Goal: Task Accomplishment & Management: Manage account settings

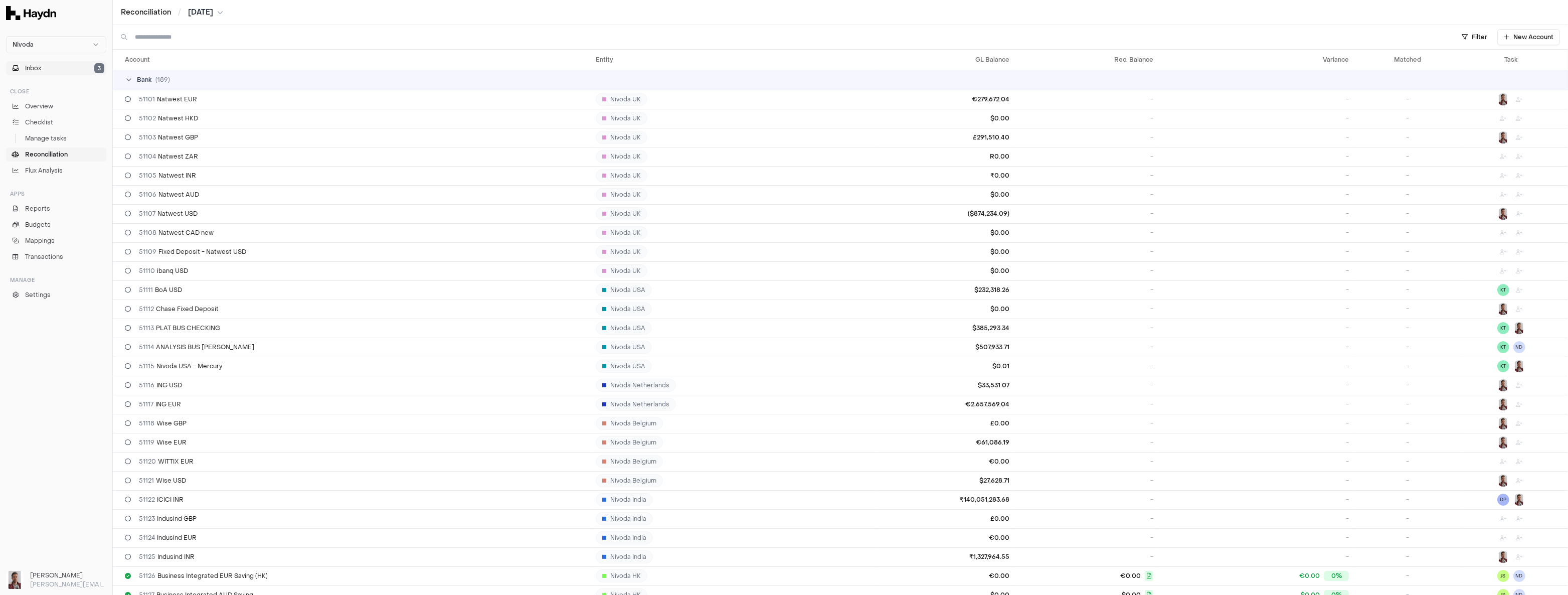
click at [50, 70] on button "Inbox 3" at bounding box center [56, 68] width 100 height 14
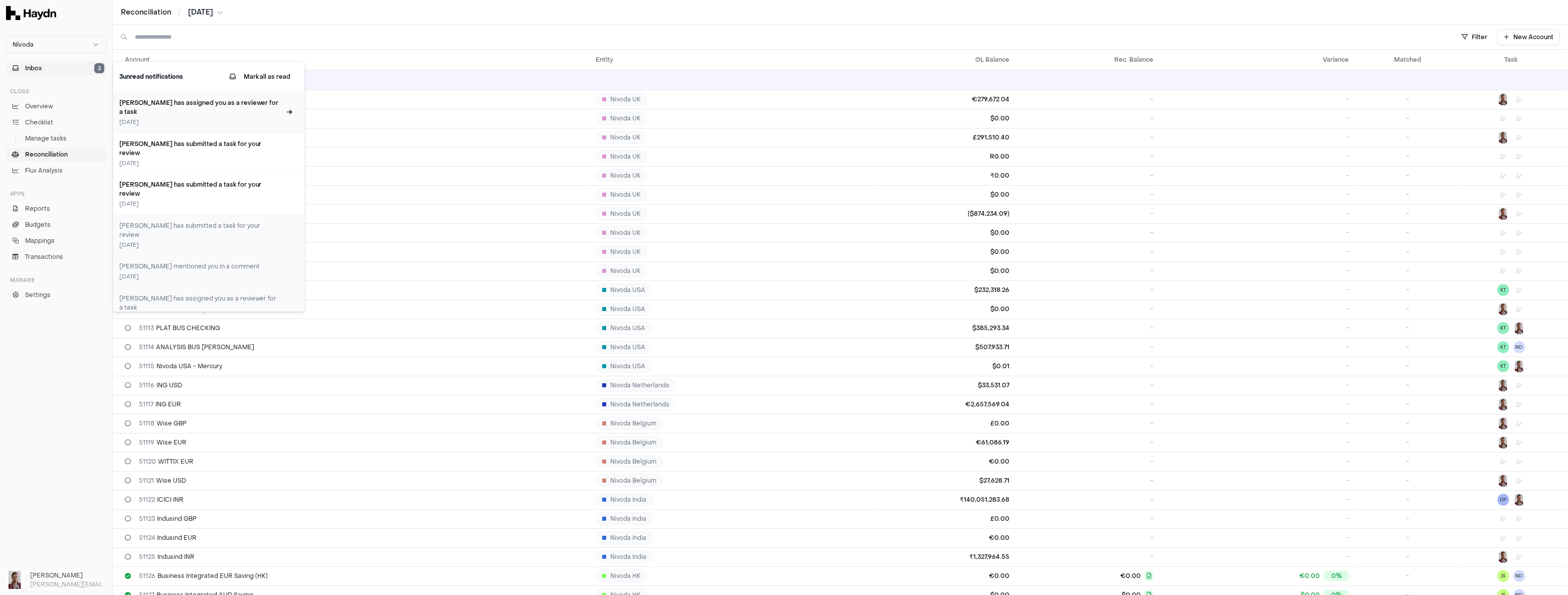
click at [225, 108] on div "Alan Flom has assigned you as a reviewer for a task 3 days ago" at bounding box center [200, 112] width 162 height 28
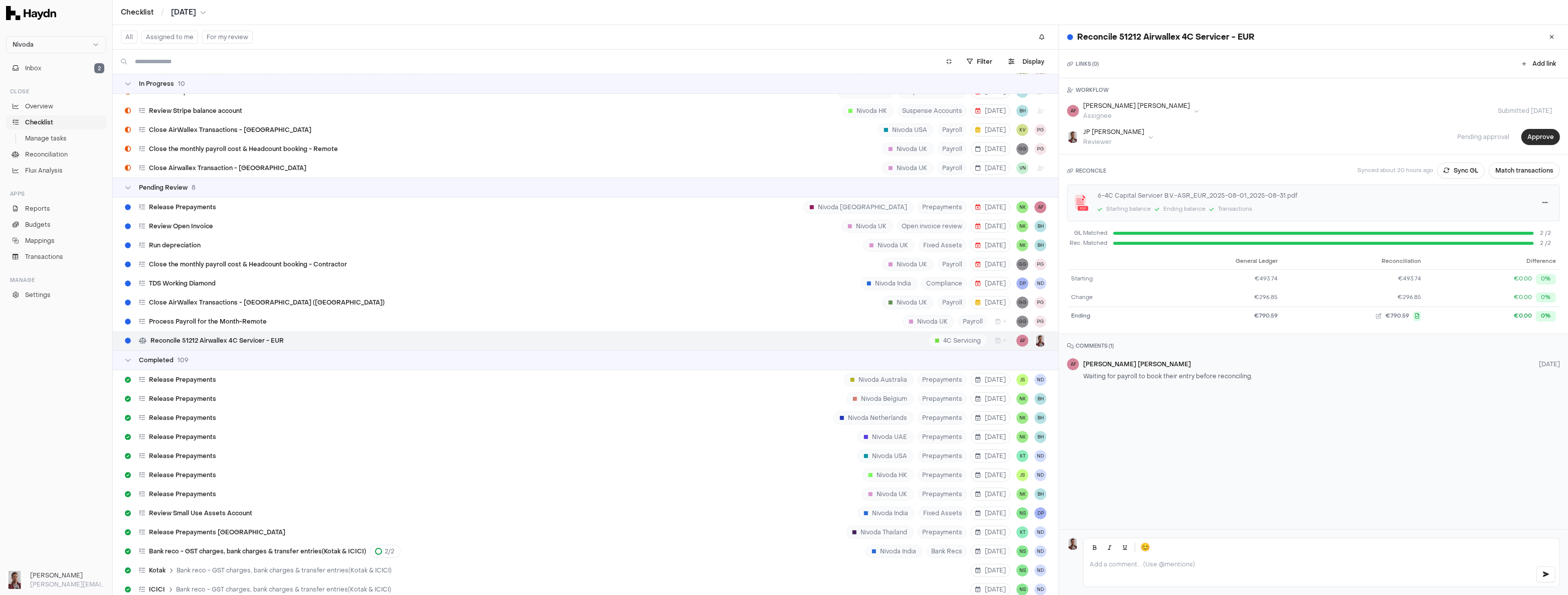
click at [1534, 135] on button "Approve" at bounding box center [1541, 137] width 39 height 16
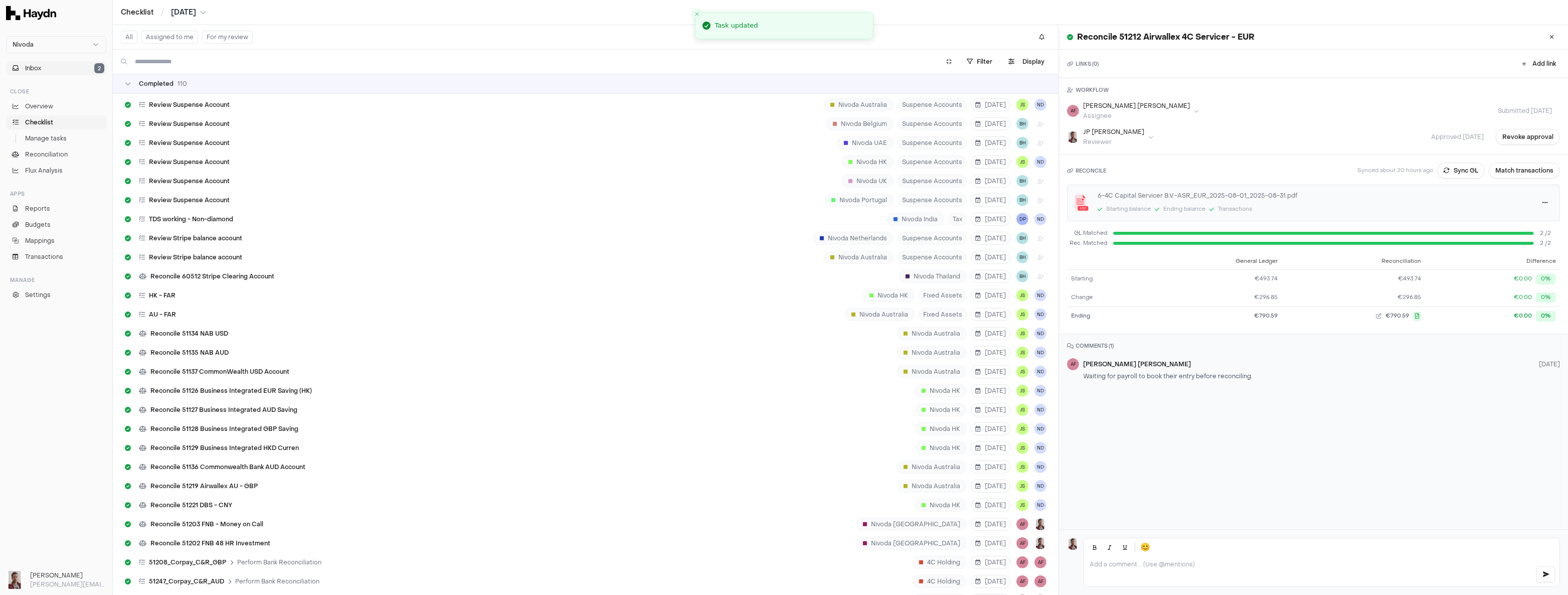
click at [50, 68] on button "Inbox 2" at bounding box center [56, 68] width 100 height 14
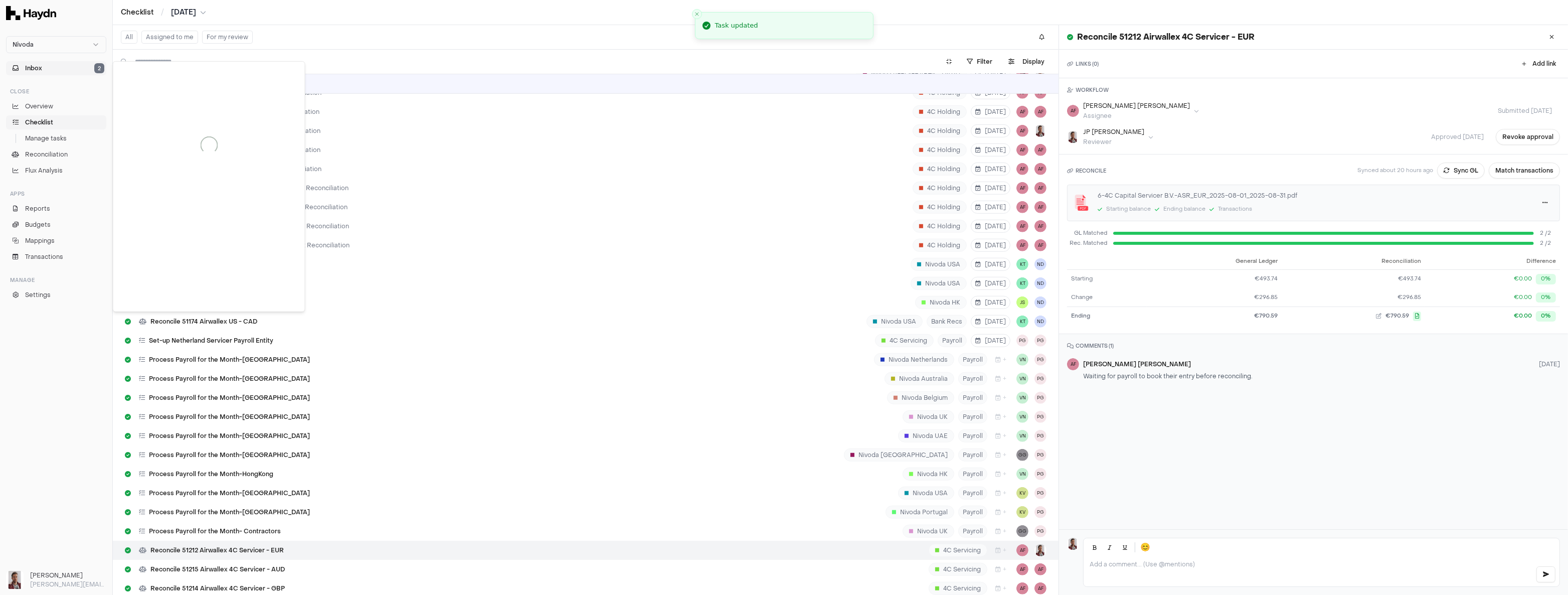
scroll to position [7066, 0]
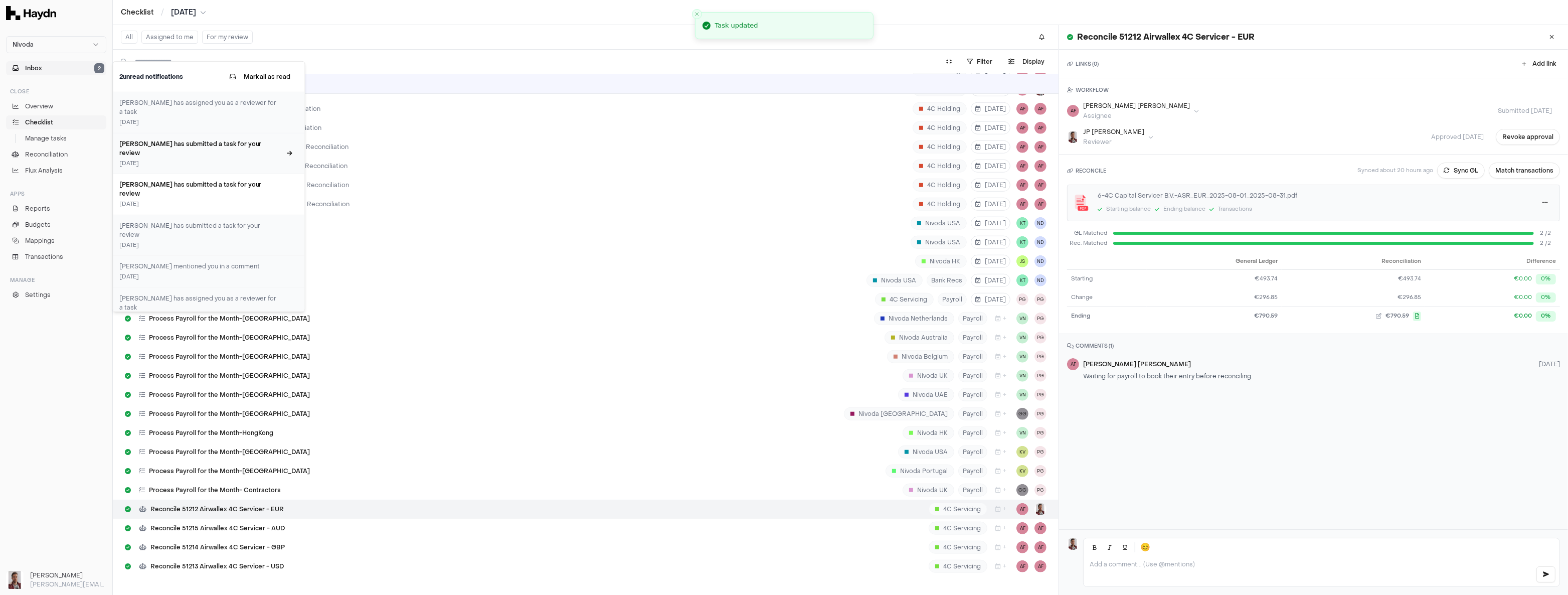
click at [186, 159] on div "4 days ago" at bounding box center [200, 163] width 162 height 8
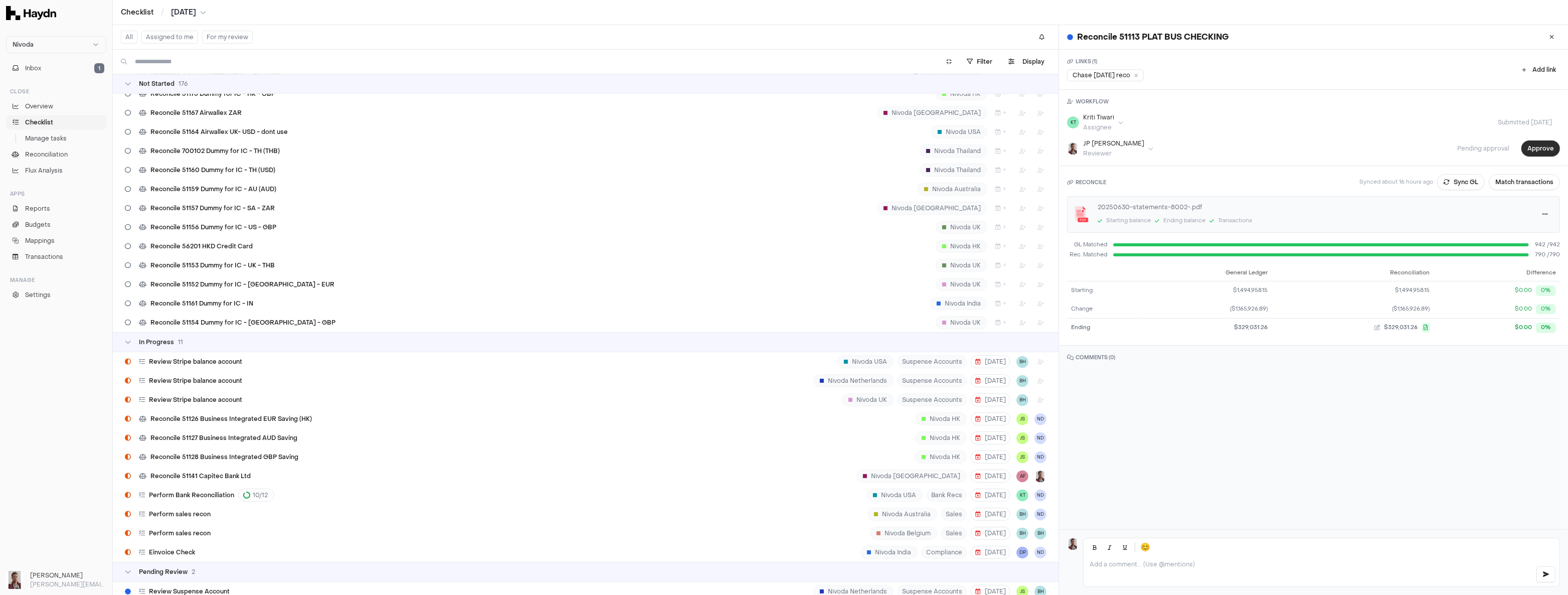
click at [1539, 147] on button "Approve" at bounding box center [1541, 148] width 39 height 16
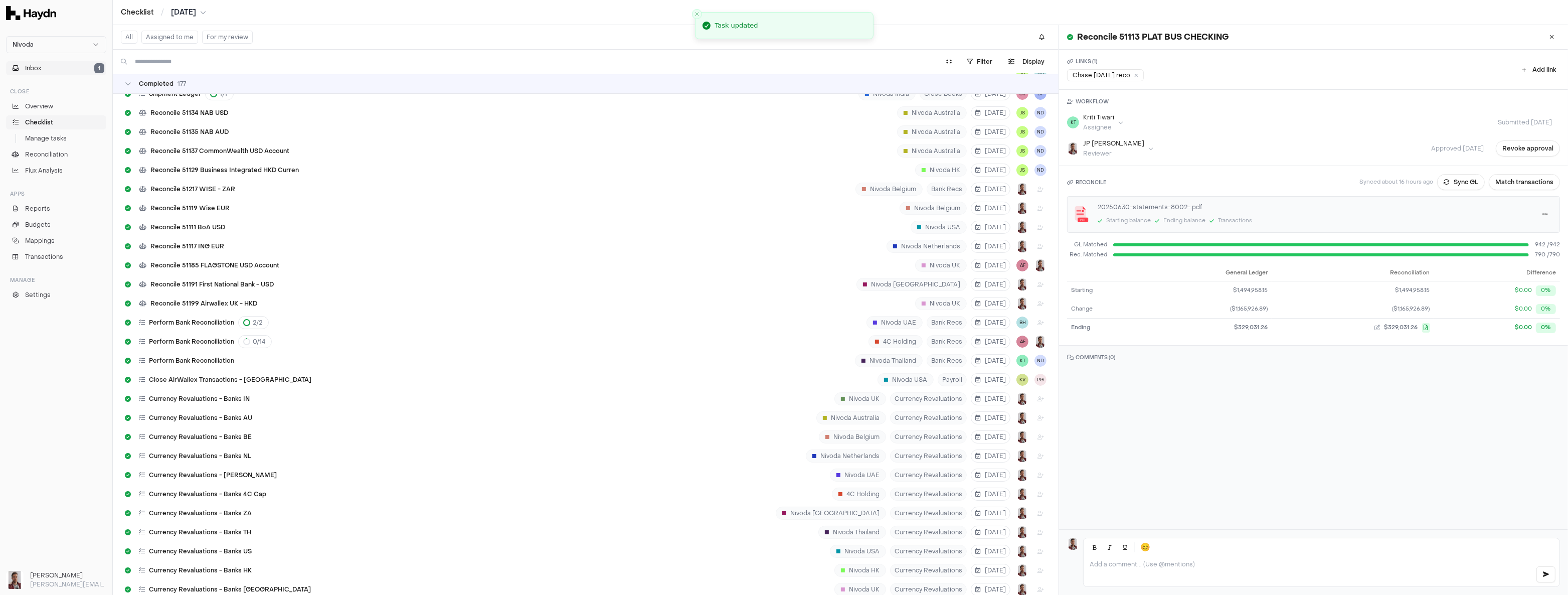
click at [40, 64] on span "Inbox" at bounding box center [33, 68] width 16 height 9
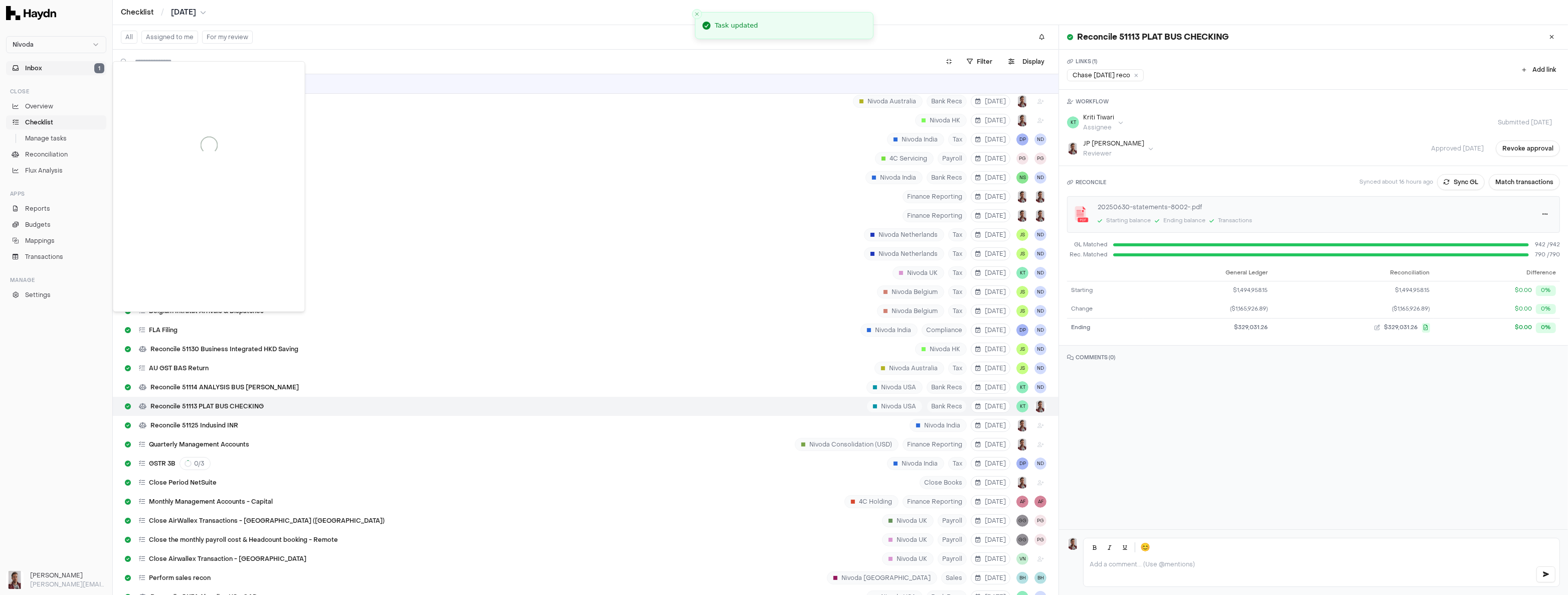
scroll to position [6058, 0]
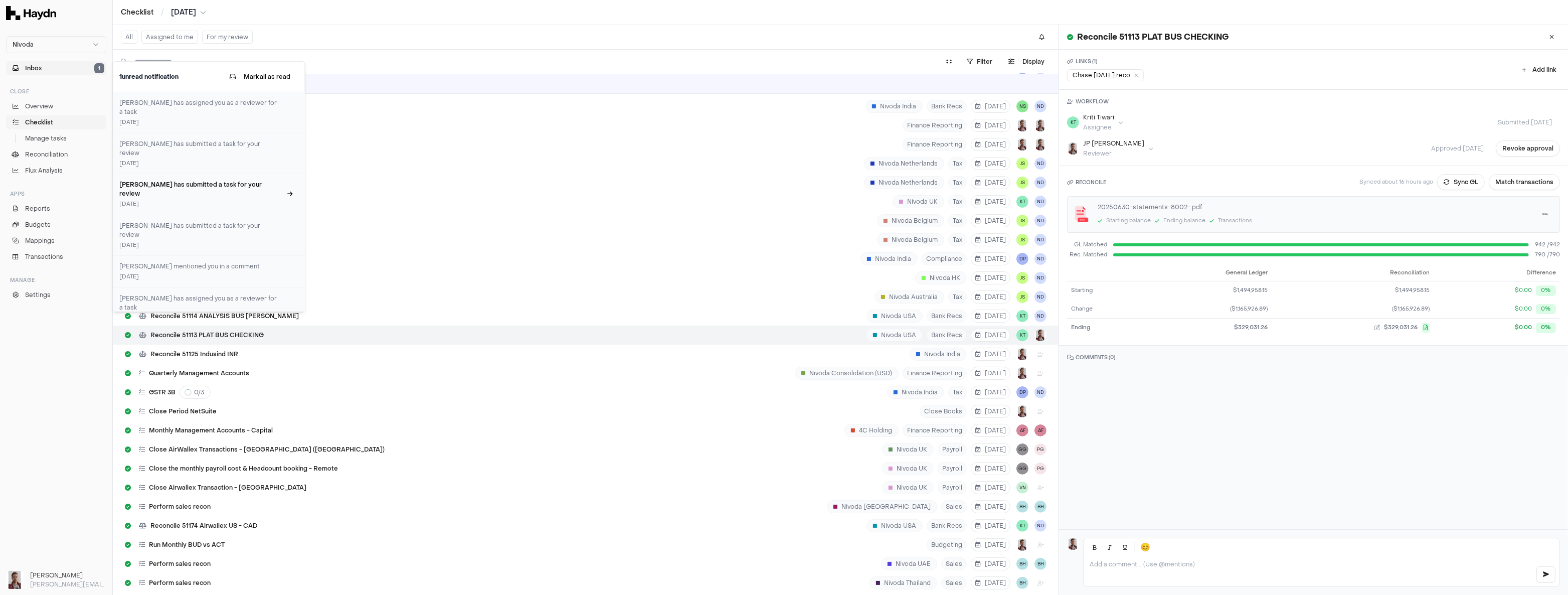
click at [226, 200] on div "4 days ago" at bounding box center [200, 204] width 162 height 8
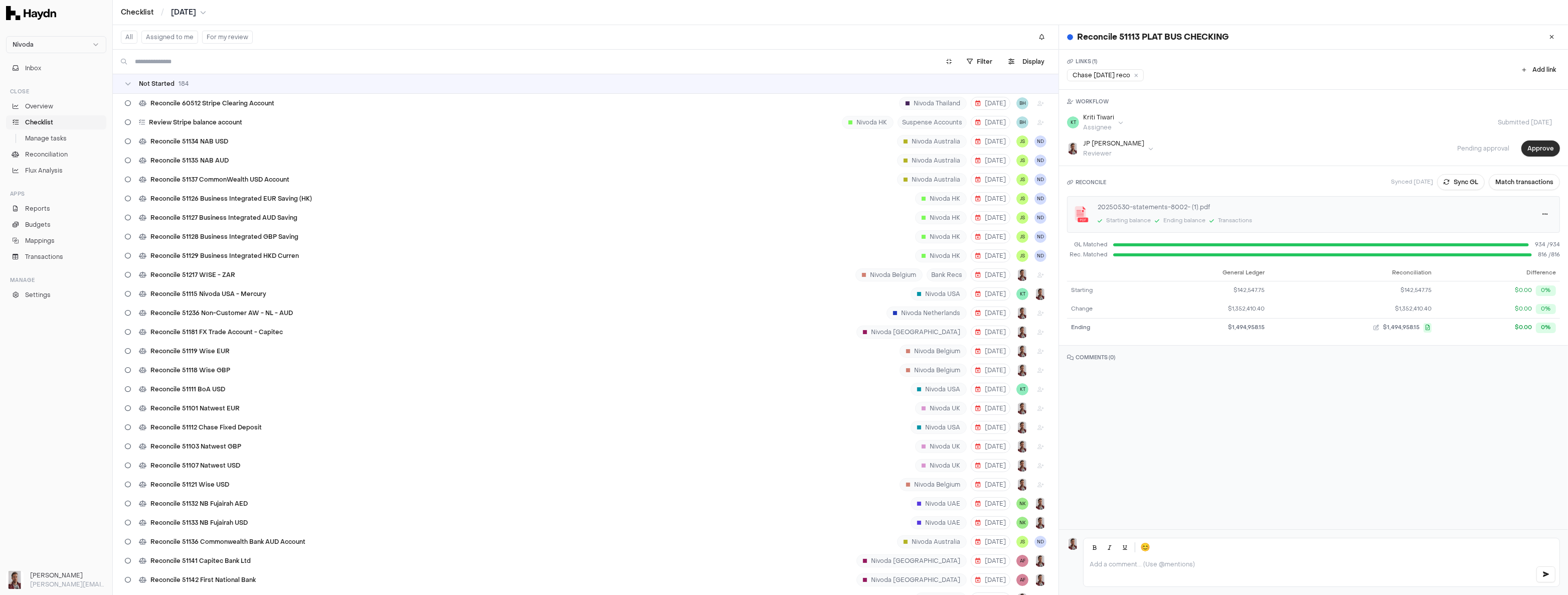
click at [1534, 147] on button "Approve" at bounding box center [1541, 148] width 39 height 16
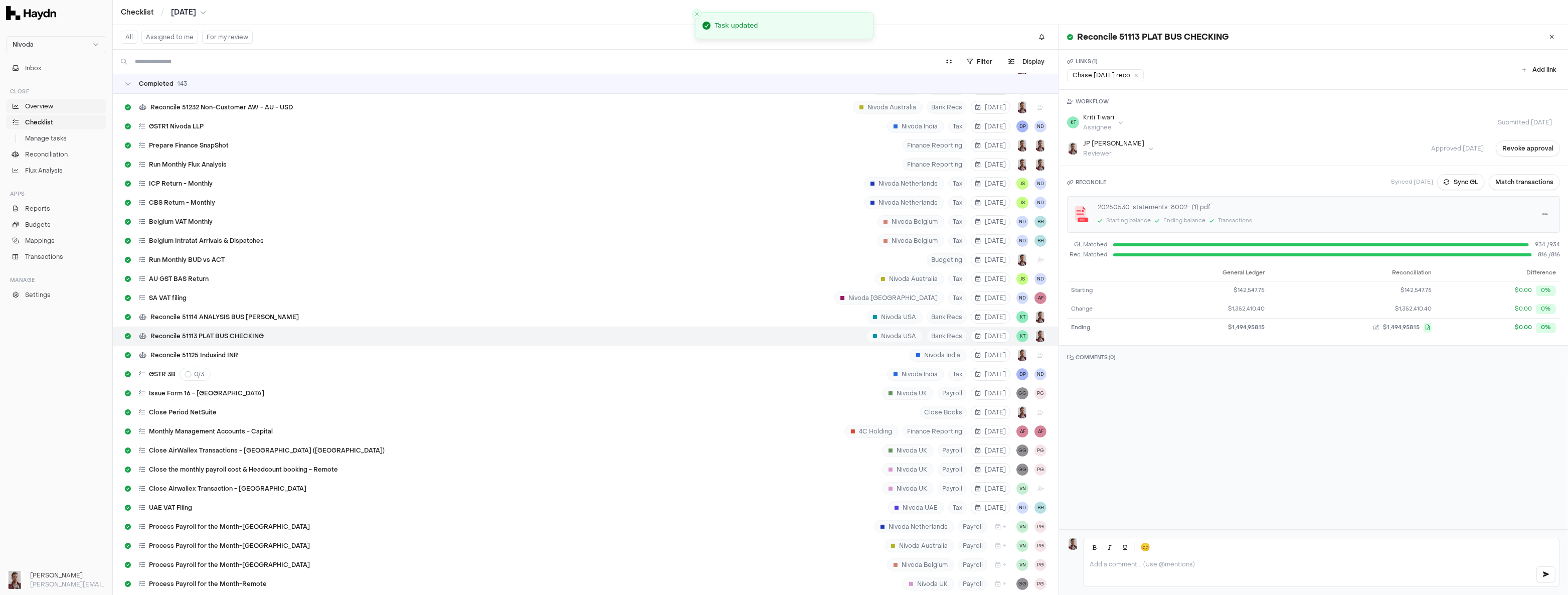
scroll to position [5677, 0]
click at [38, 110] on span "Overview" at bounding box center [39, 106] width 28 height 9
